Goal: Information Seeking & Learning: Understand process/instructions

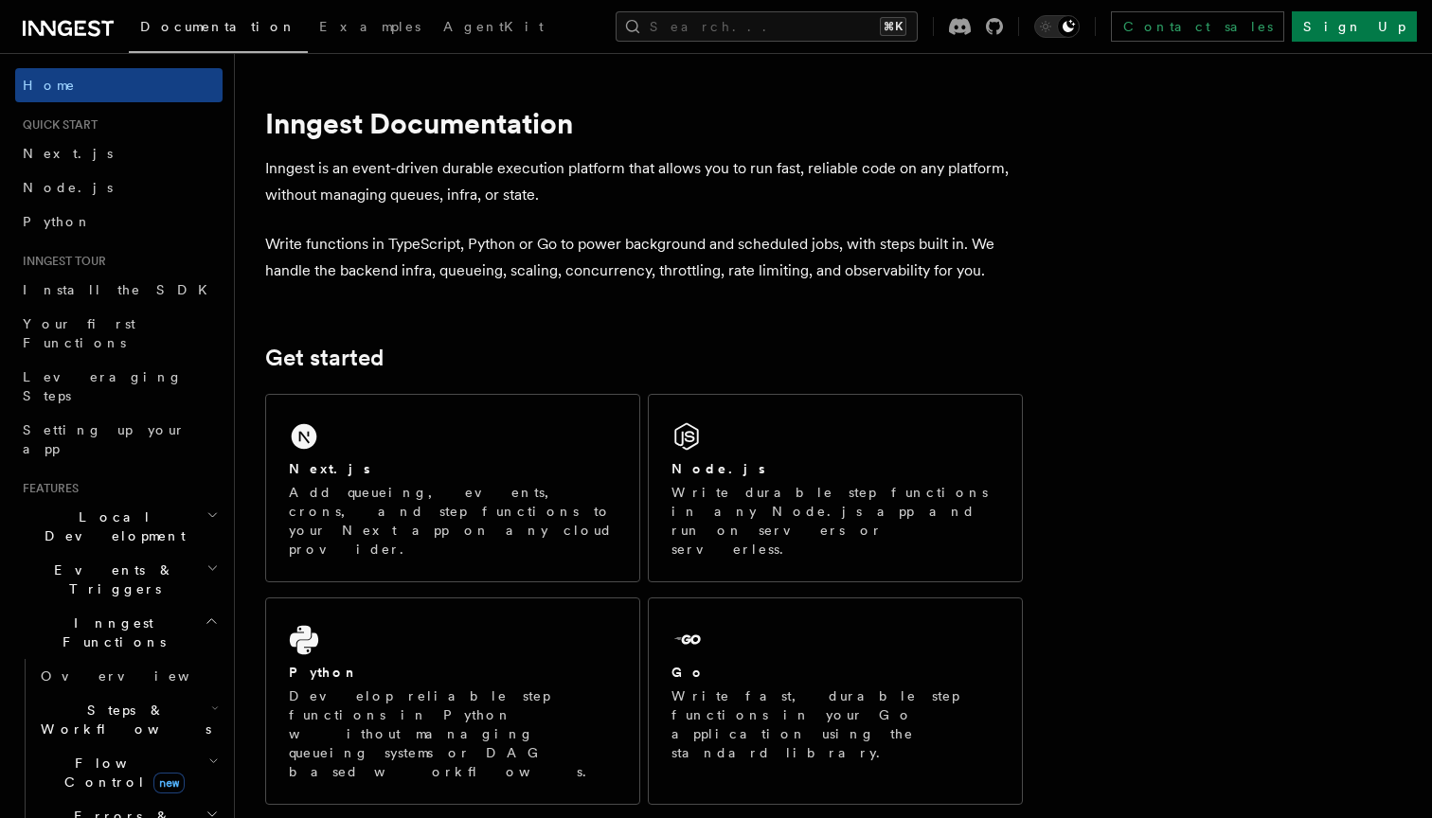
click at [473, 412] on div "Next.js Add queueing, events, crons, and step functions to your Next app on any…" at bounding box center [452, 488] width 373 height 187
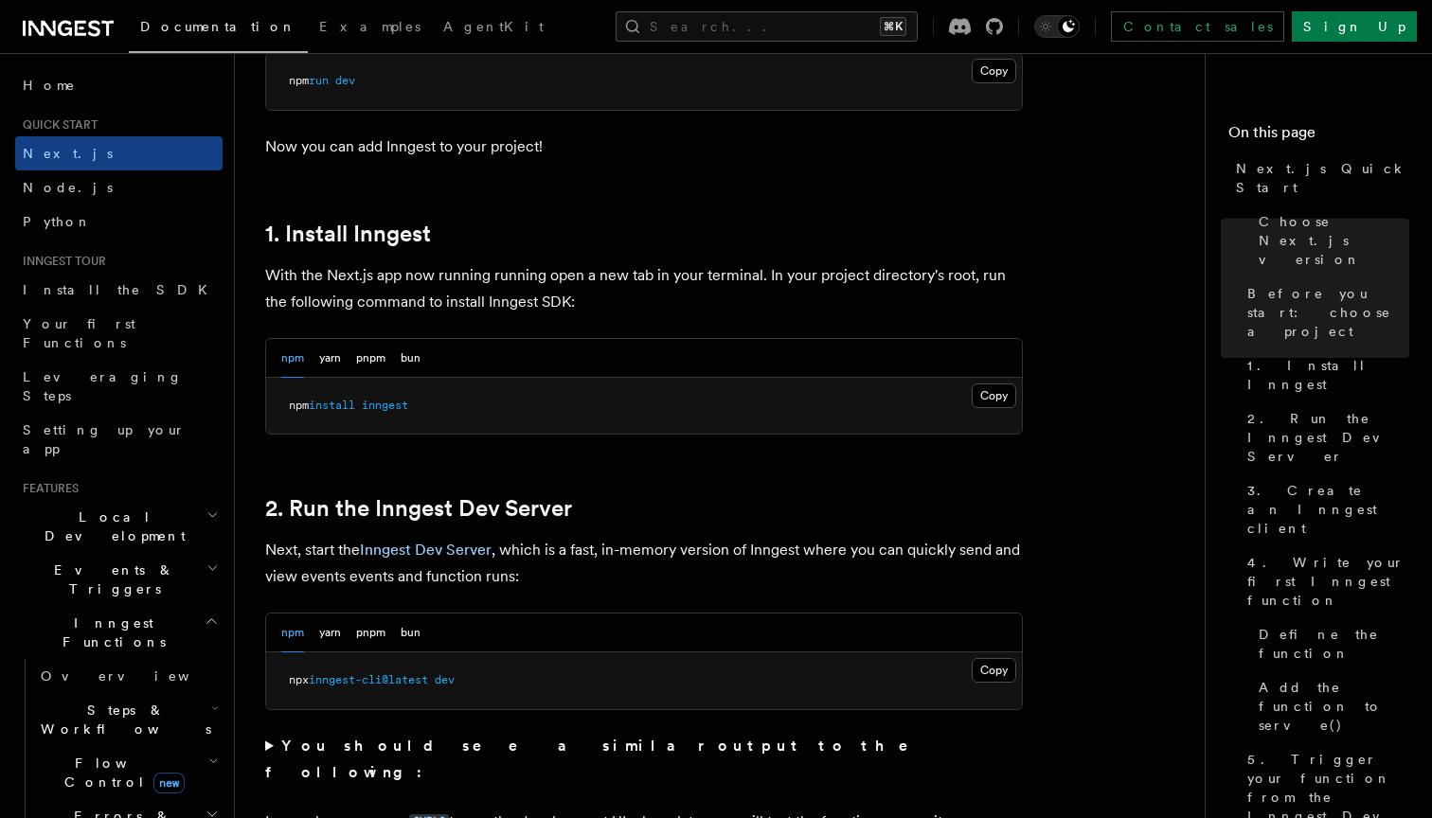
scroll to position [921, 0]
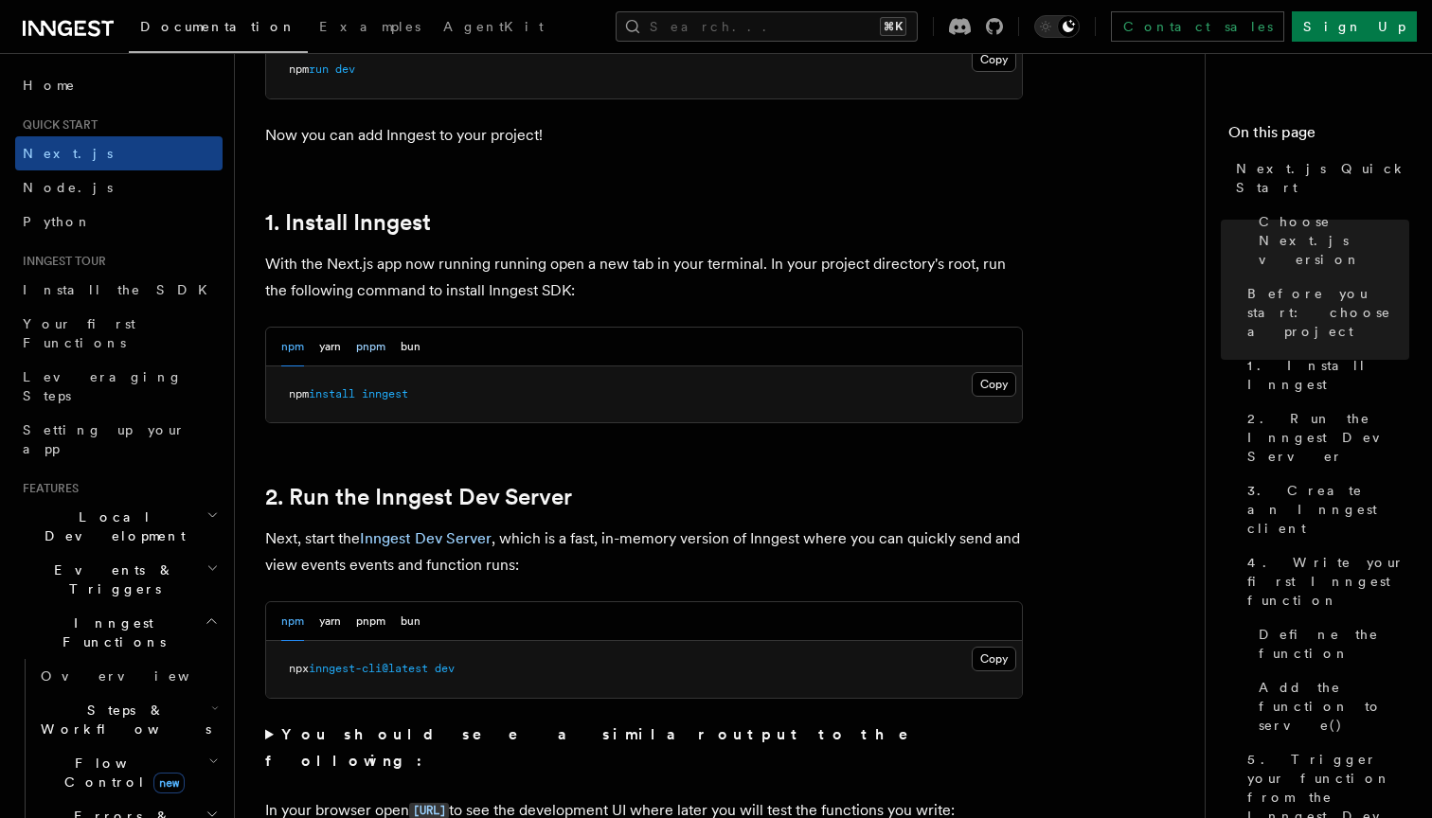
click at [377, 354] on button "pnpm" at bounding box center [370, 347] width 29 height 39
click at [975, 372] on button "Copy Copied" at bounding box center [994, 384] width 45 height 25
click at [980, 381] on button "Copy Copied" at bounding box center [994, 384] width 45 height 25
click at [1004, 658] on button "Copy Copied" at bounding box center [994, 659] width 45 height 25
click at [1001, 658] on button "Copy Copied" at bounding box center [994, 659] width 45 height 25
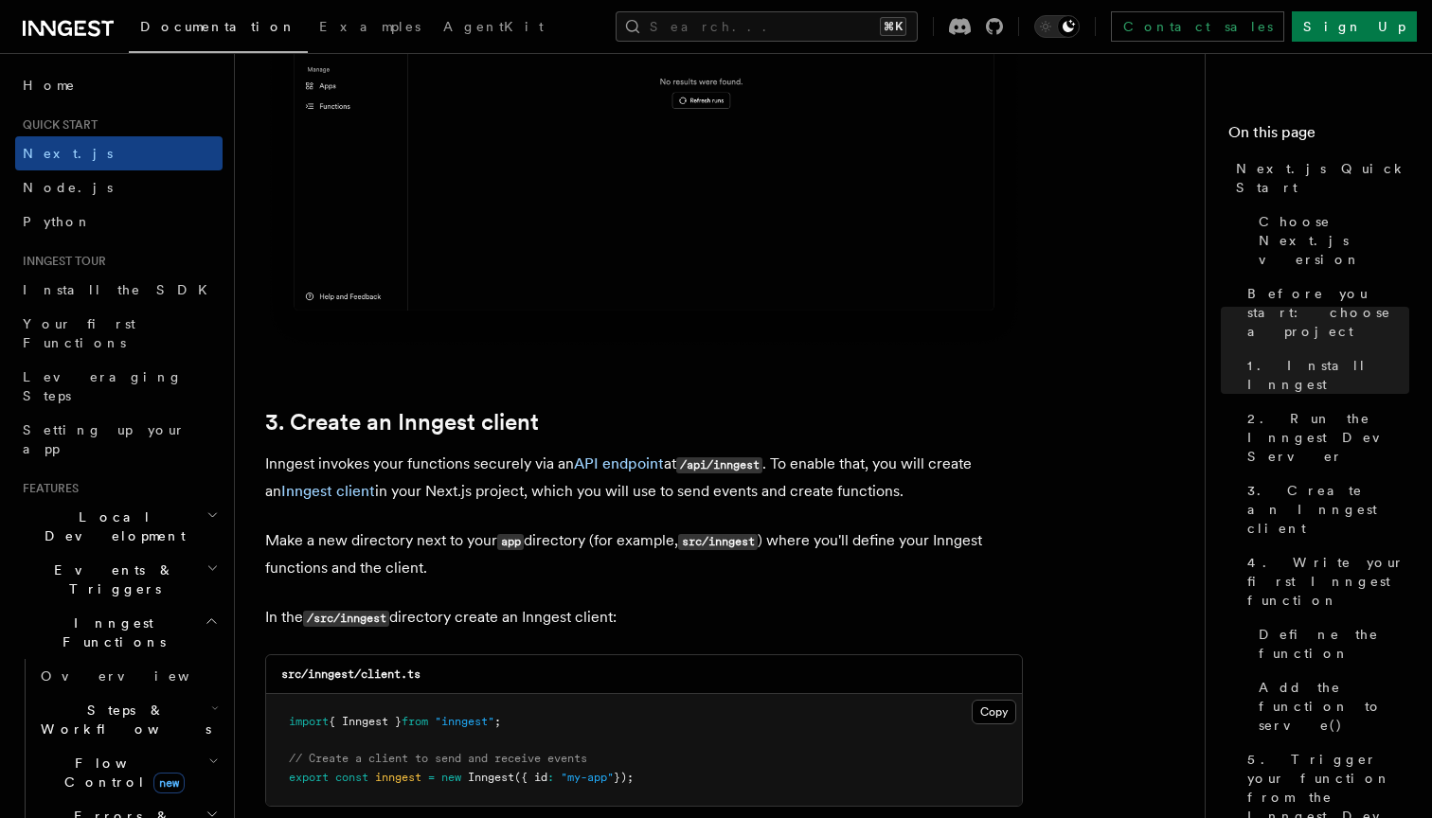
scroll to position [1947, 0]
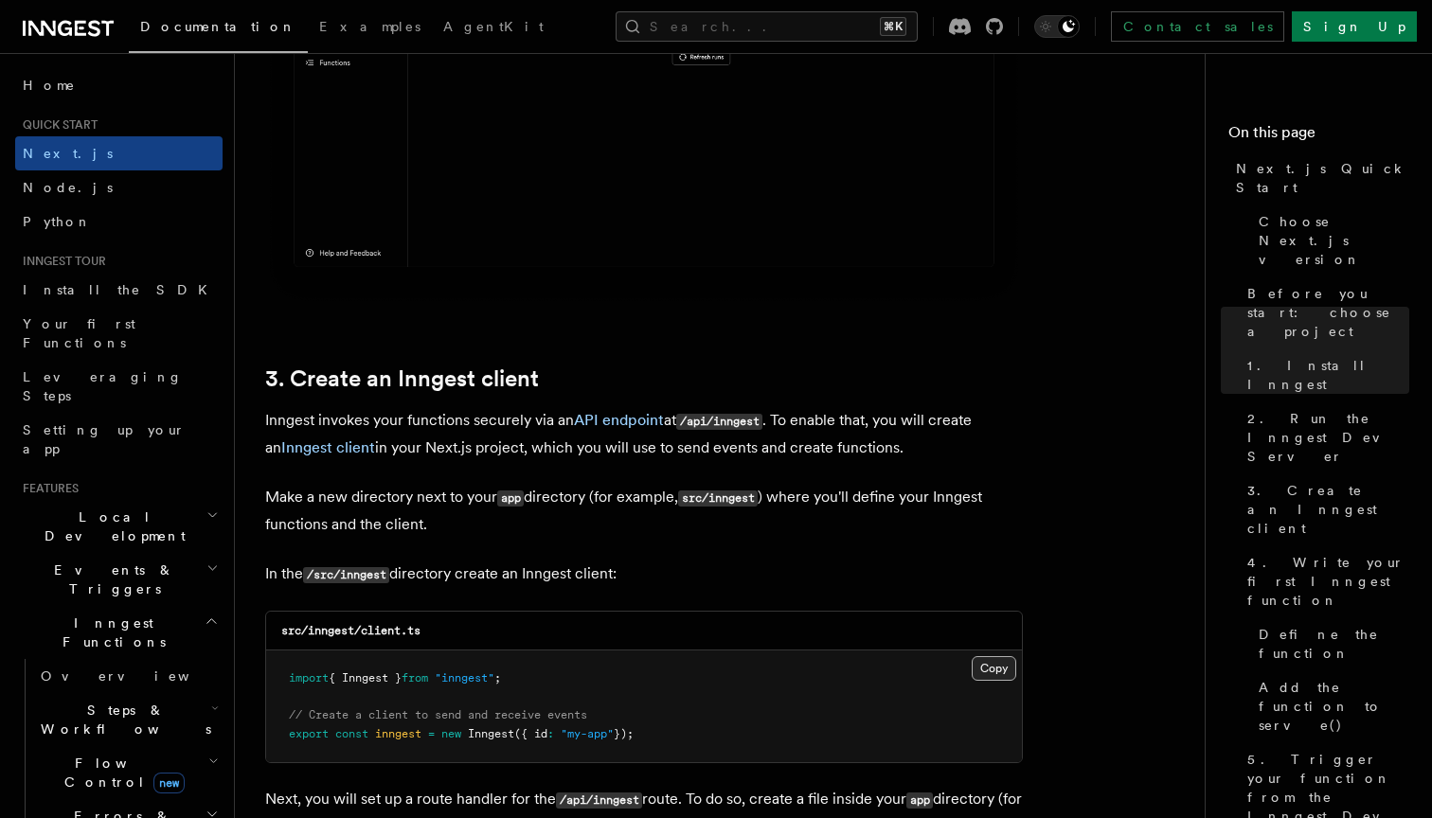
click at [989, 663] on button "Copy Copied" at bounding box center [994, 668] width 45 height 25
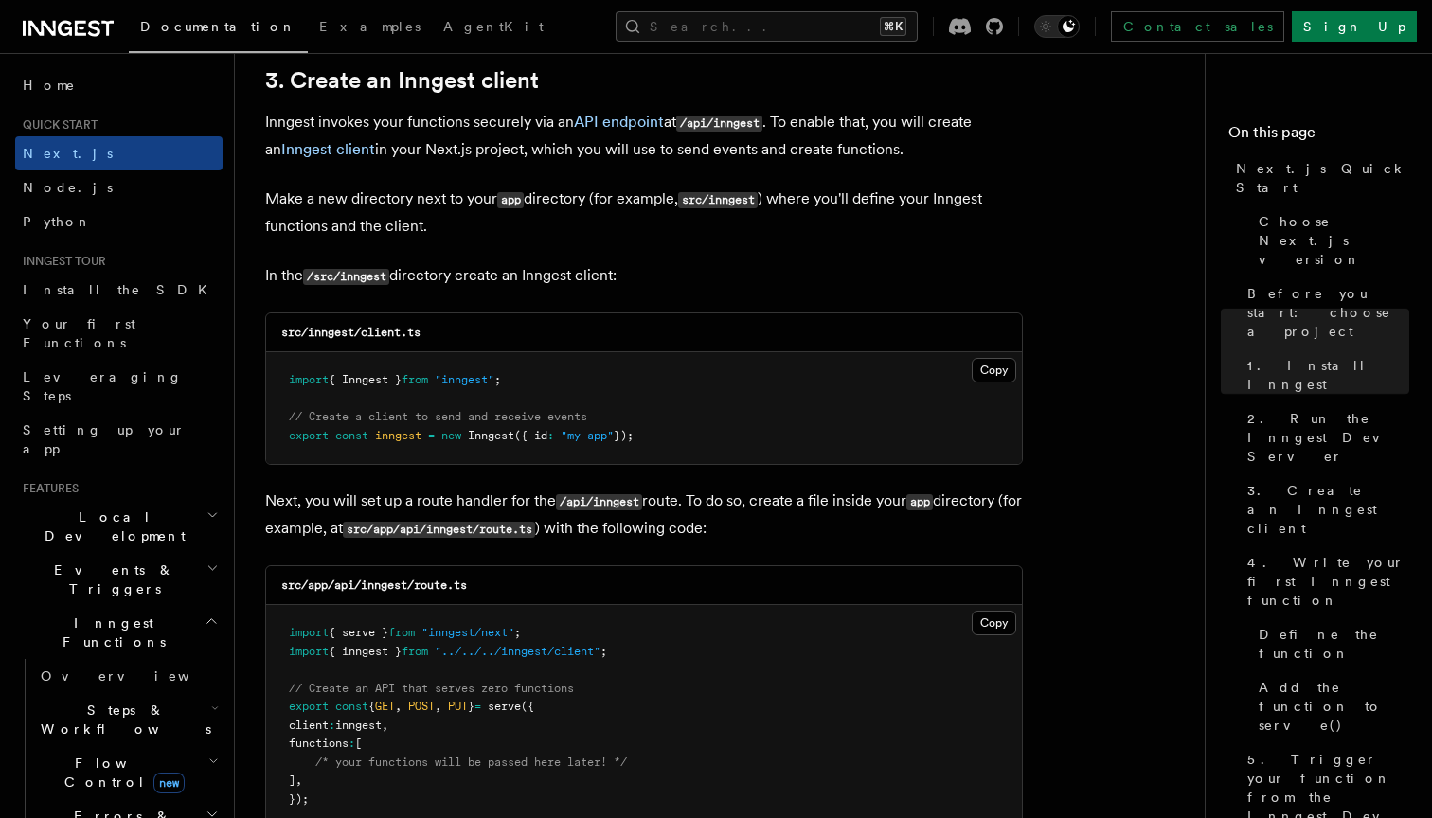
scroll to position [2269, 0]
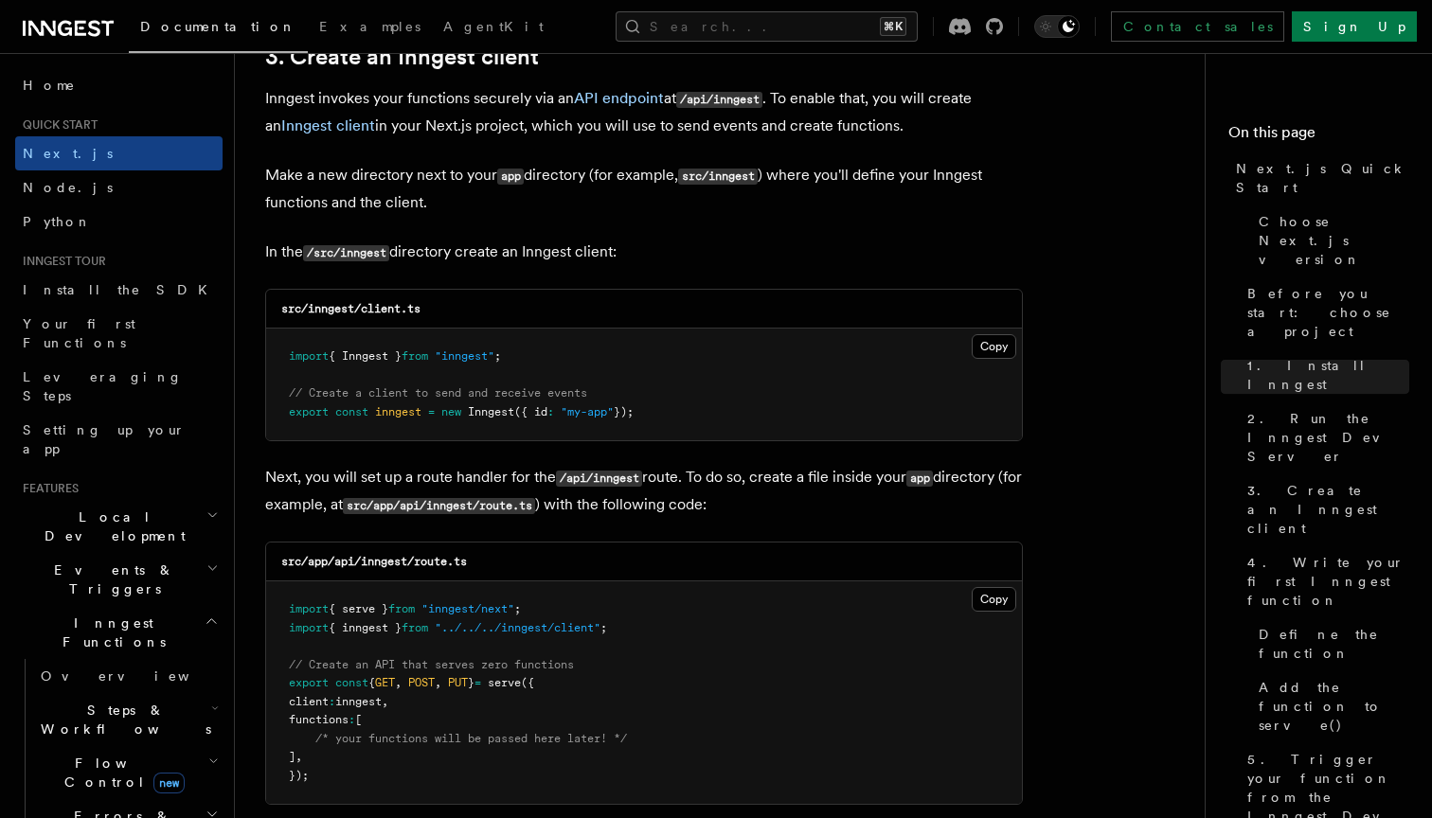
click at [443, 556] on code "src/app/api/inngest/route.ts" at bounding box center [374, 561] width 186 height 13
click at [1008, 617] on pre "import { serve } from "inngest/next" ; import { inngest } from "../../../innges…" at bounding box center [644, 692] width 756 height 223
click at [1008, 607] on button "Copy Copied" at bounding box center [994, 599] width 45 height 25
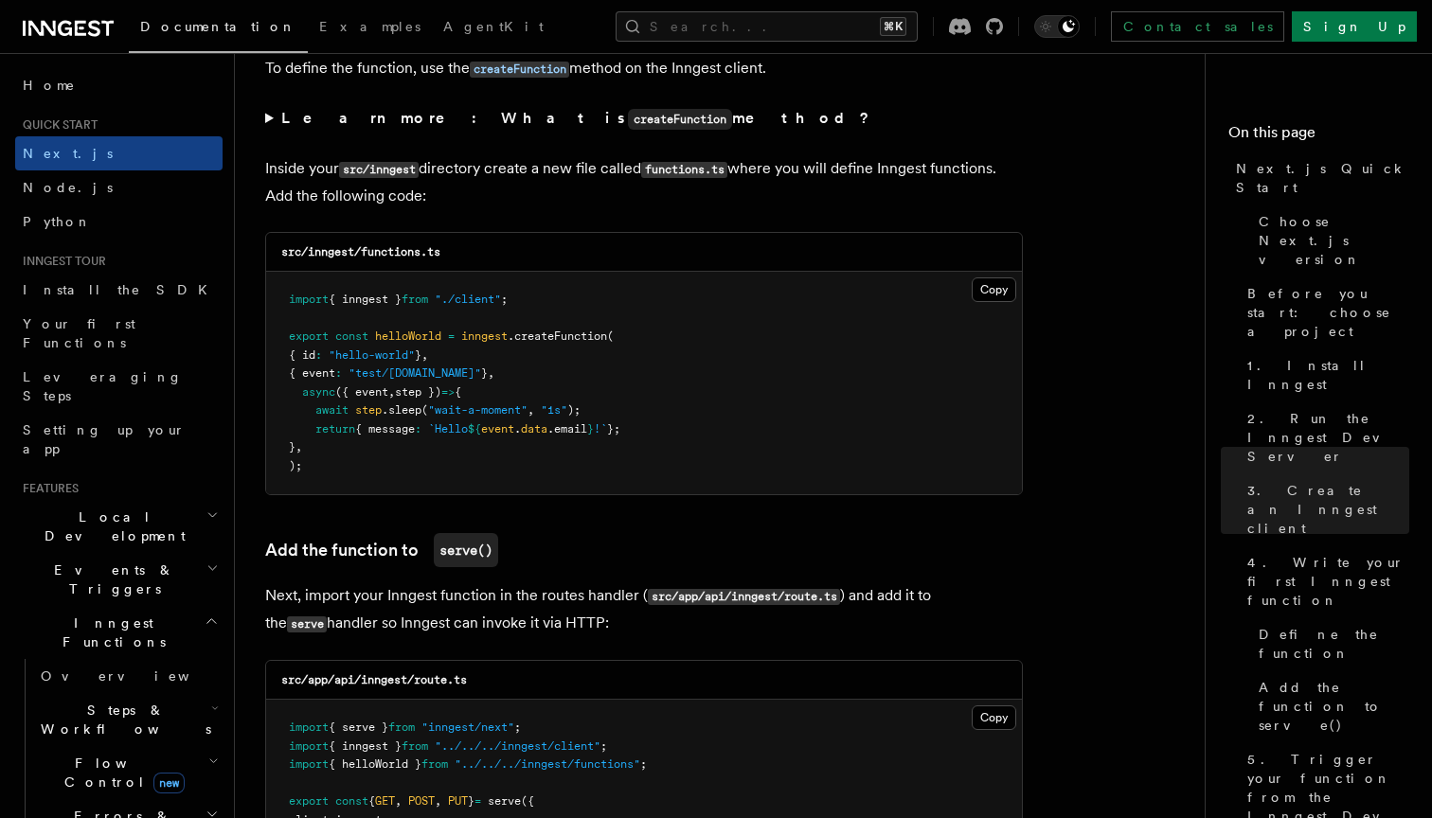
scroll to position [3278, 0]
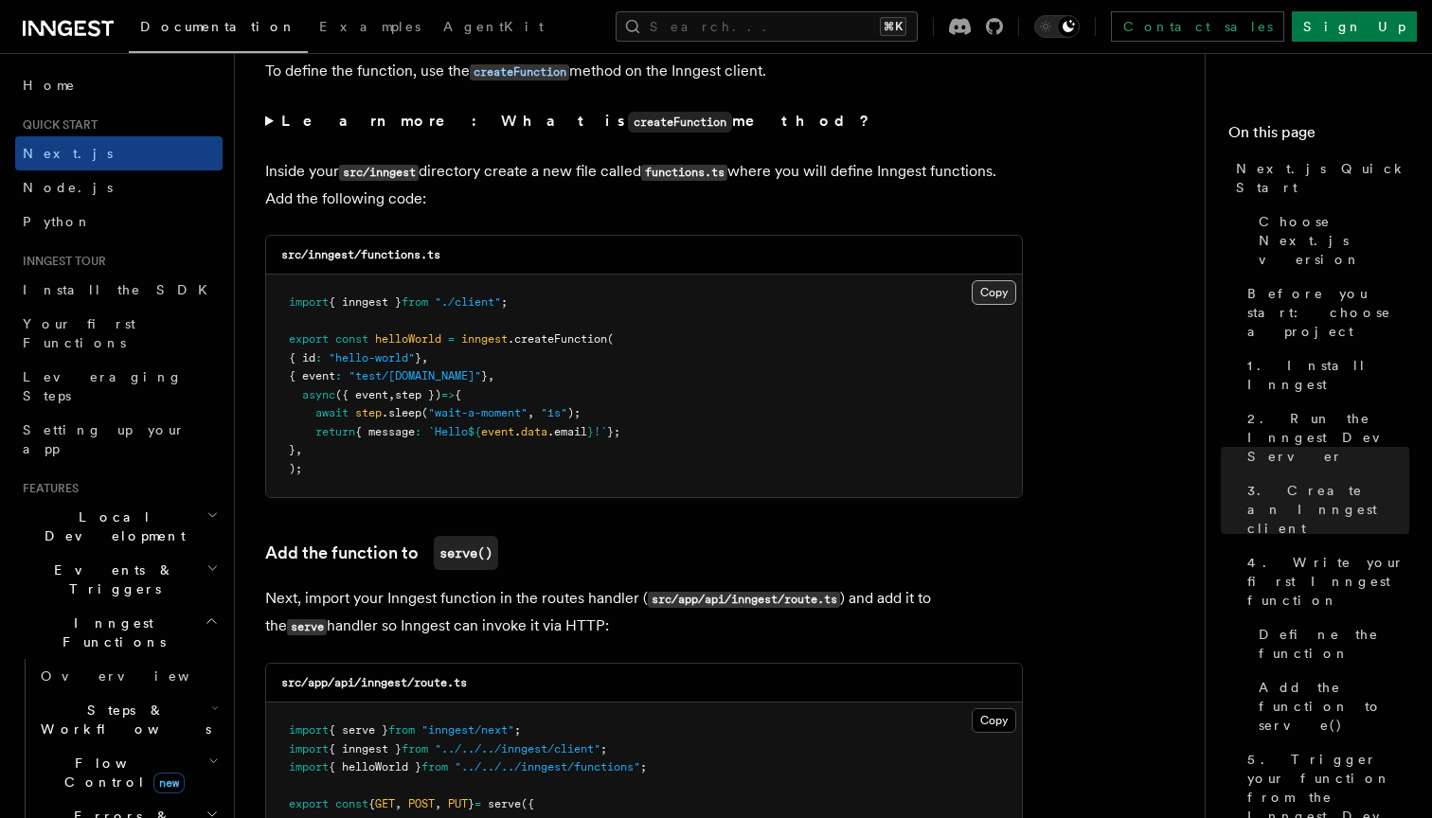
click at [1007, 286] on button "Copy Copied" at bounding box center [994, 292] width 45 height 25
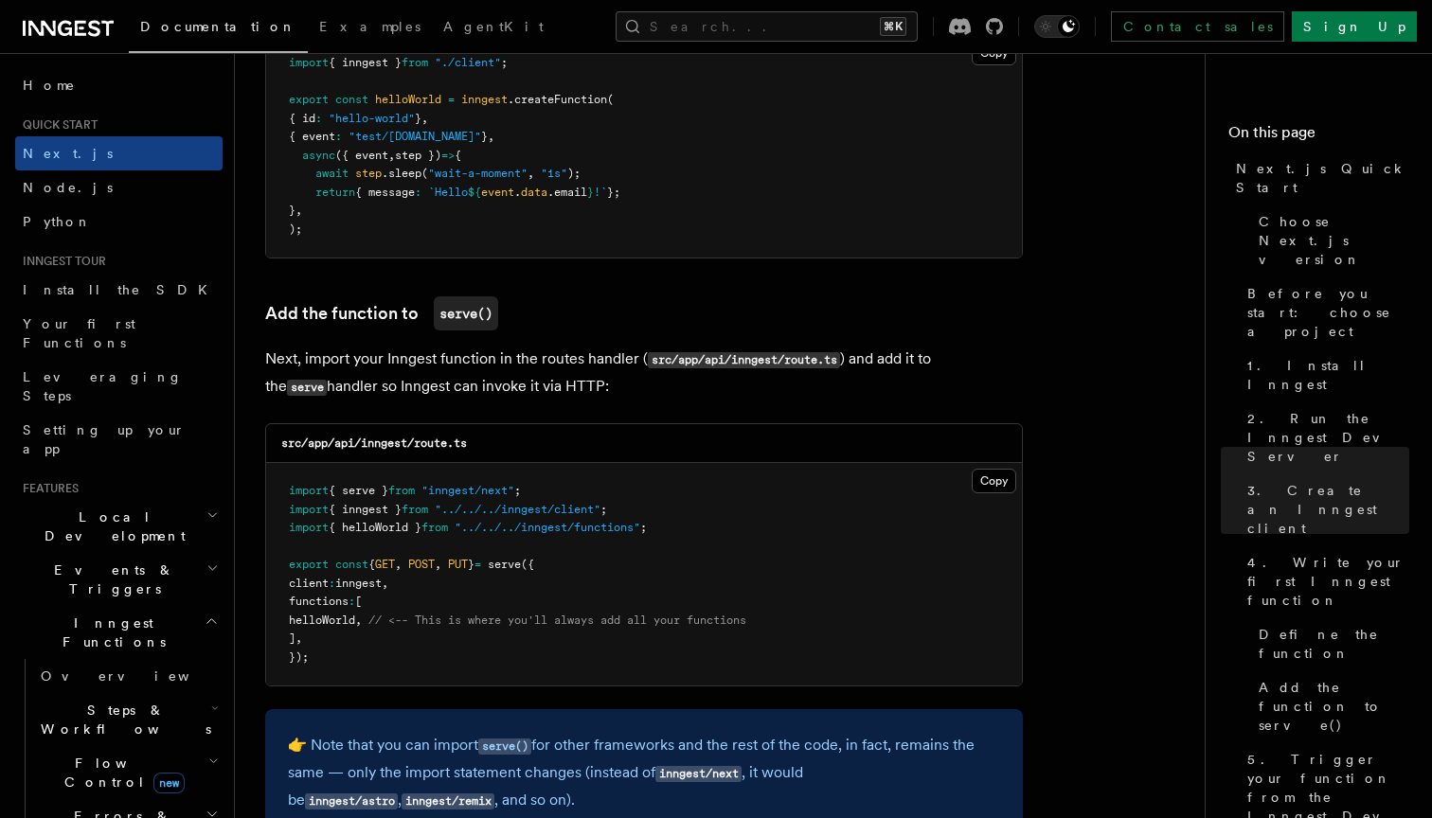
scroll to position [3508, 0]
